Goal: Information Seeking & Learning: Learn about a topic

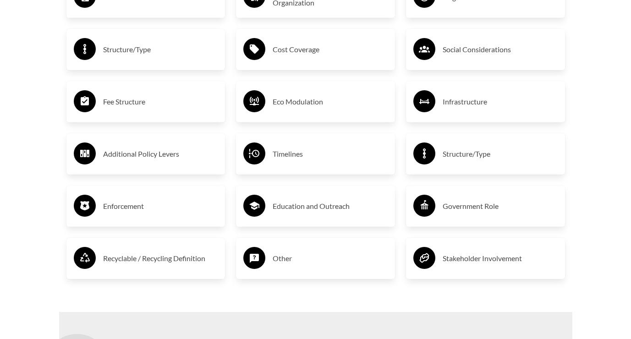
scroll to position [1789, 0]
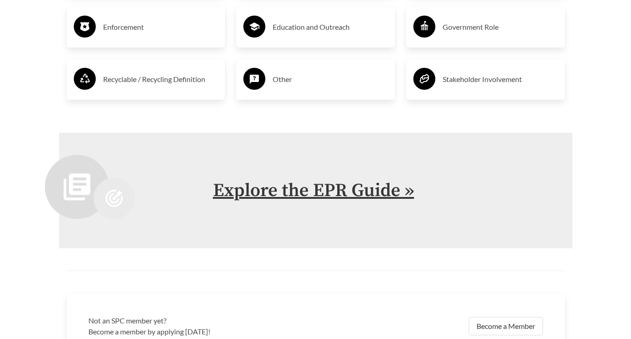
click at [351, 192] on link "Explore the EPR Guide »" at bounding box center [313, 190] width 201 height 23
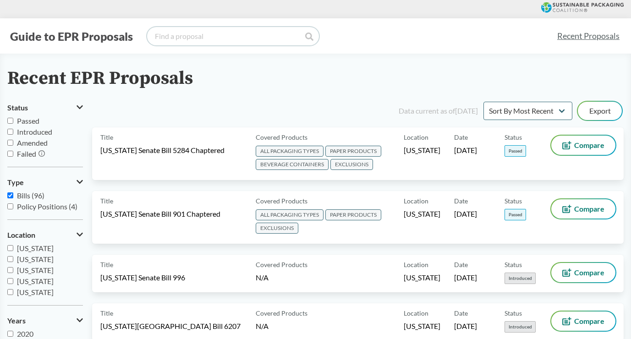
click at [260, 36] on input "search" at bounding box center [233, 36] width 172 height 18
click at [80, 184] on icon at bounding box center [80, 181] width 6 height 7
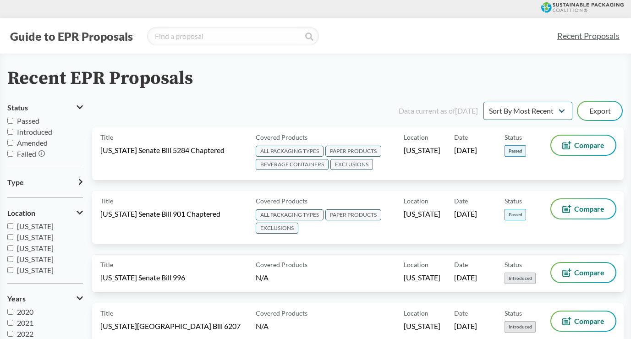
click at [80, 184] on icon at bounding box center [81, 182] width 4 height 6
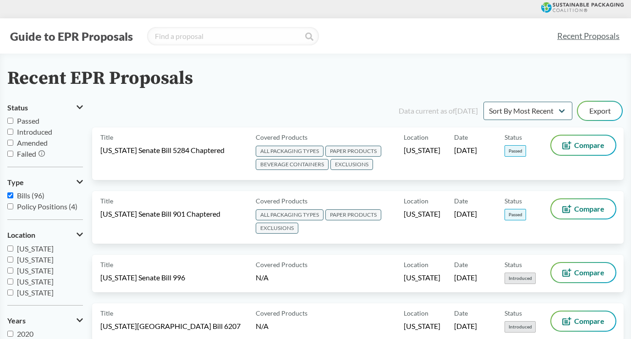
scroll to position [21, 0]
click at [11, 198] on input "Bills (96)" at bounding box center [10, 195] width 6 height 6
checkbox input "false"
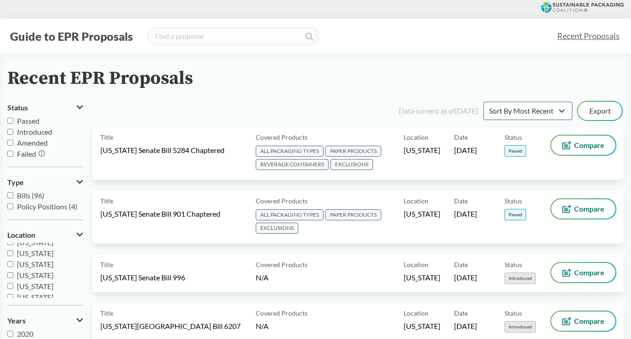
click at [11, 276] on input "[US_STATE]" at bounding box center [10, 275] width 6 height 6
checkbox input "true"
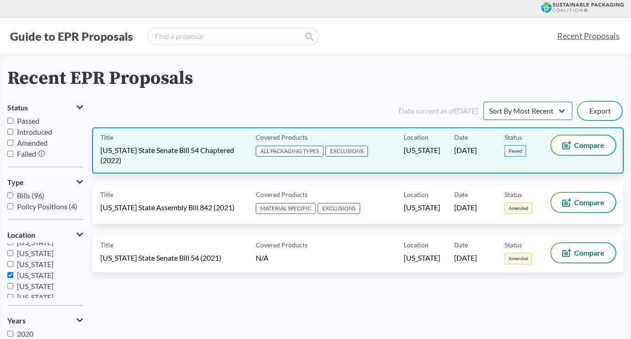
click at [147, 146] on span "[US_STATE] State Senate Bill 54 Chaptered (2022)" at bounding box center [172, 155] width 144 height 20
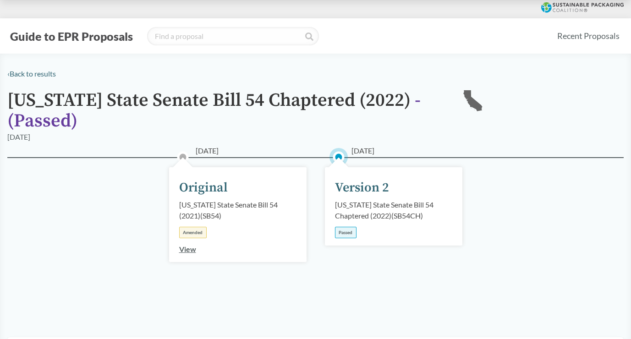
click at [366, 192] on div "Version 2" at bounding box center [362, 187] width 54 height 19
